Goal: Task Accomplishment & Management: Manage account settings

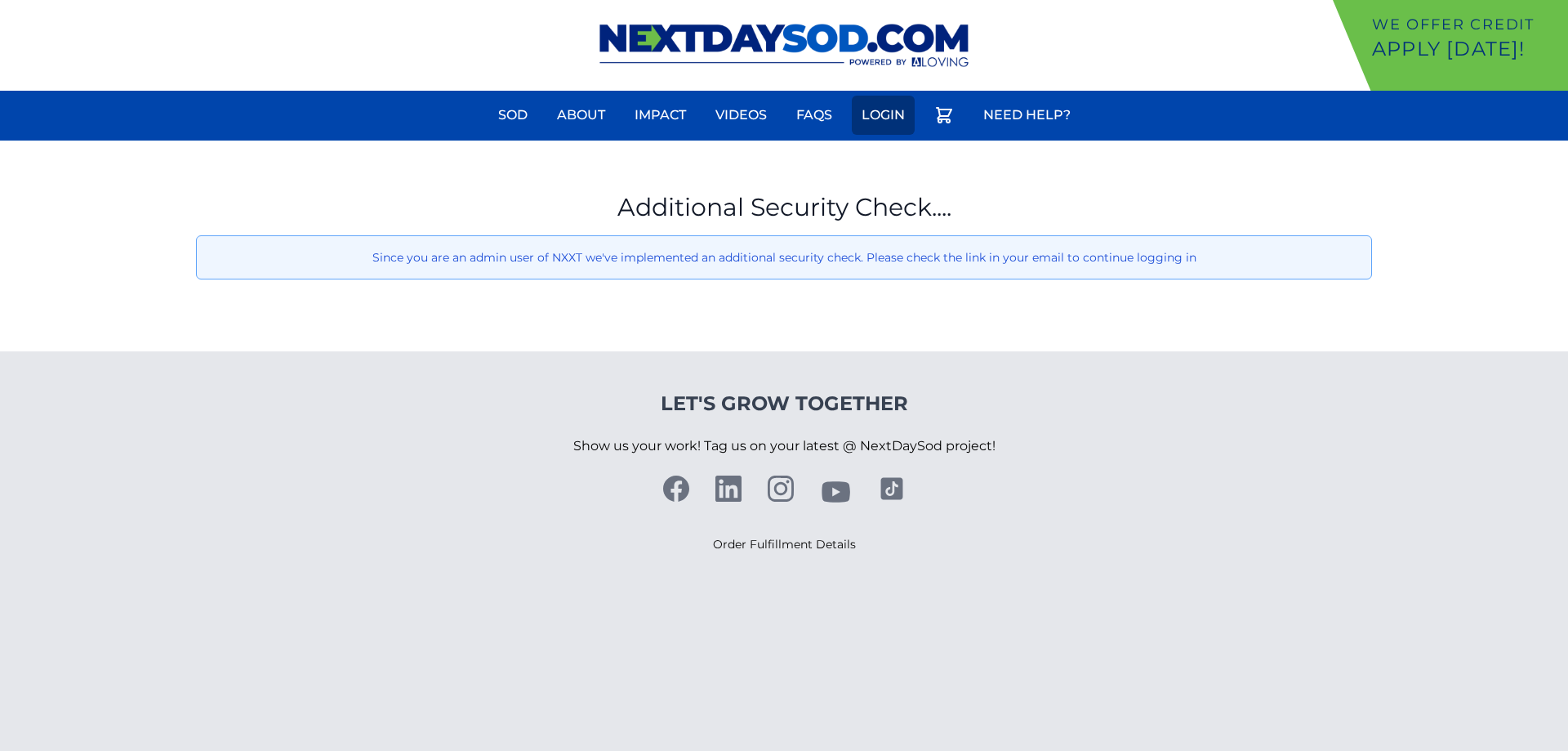
click at [897, 112] on link "Login" at bounding box center [883, 115] width 63 height 39
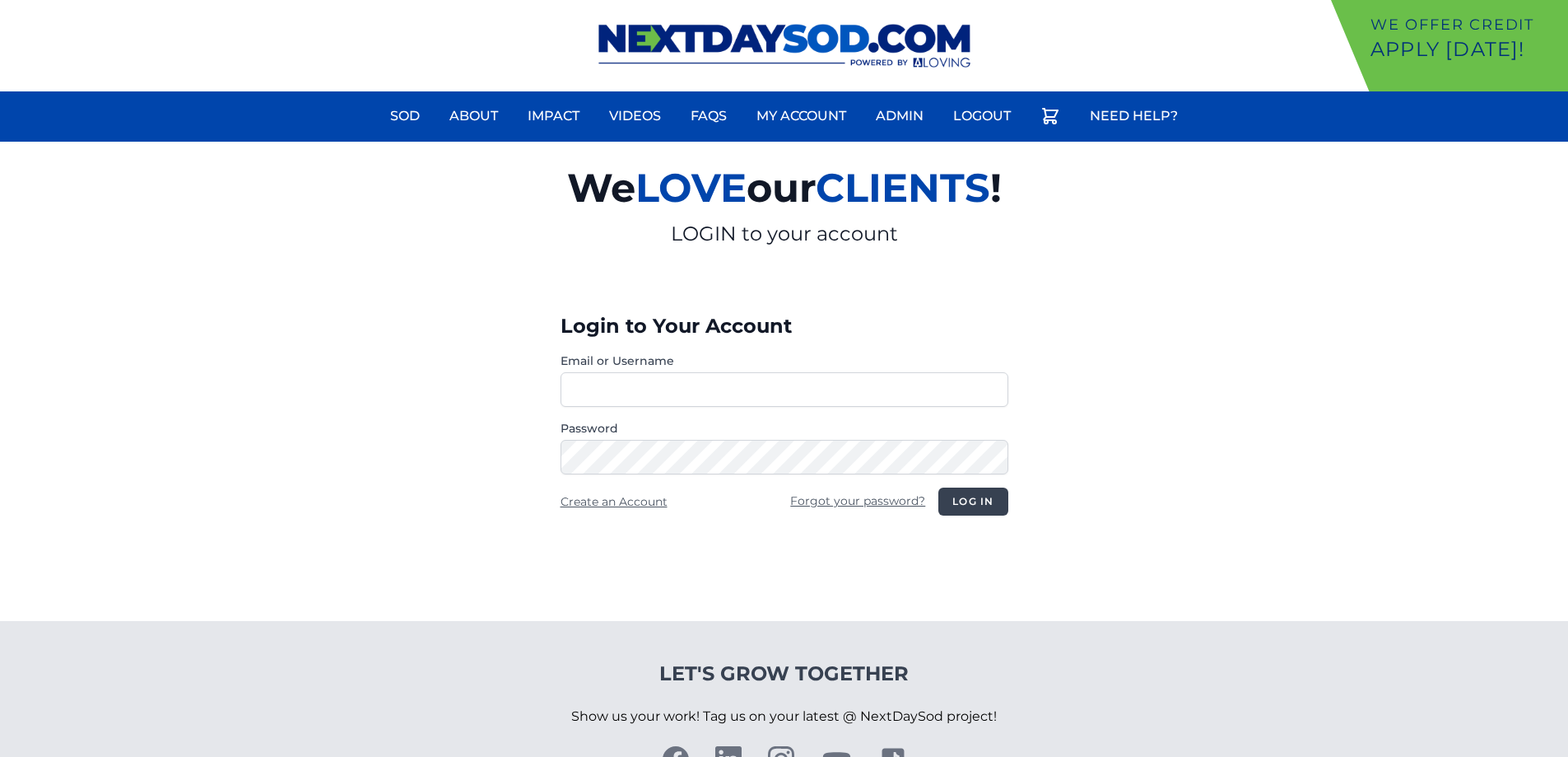
type input "**********"
click at [970, 494] on button "Log in" at bounding box center [973, 501] width 69 height 28
